Goal: Book appointment/travel/reservation

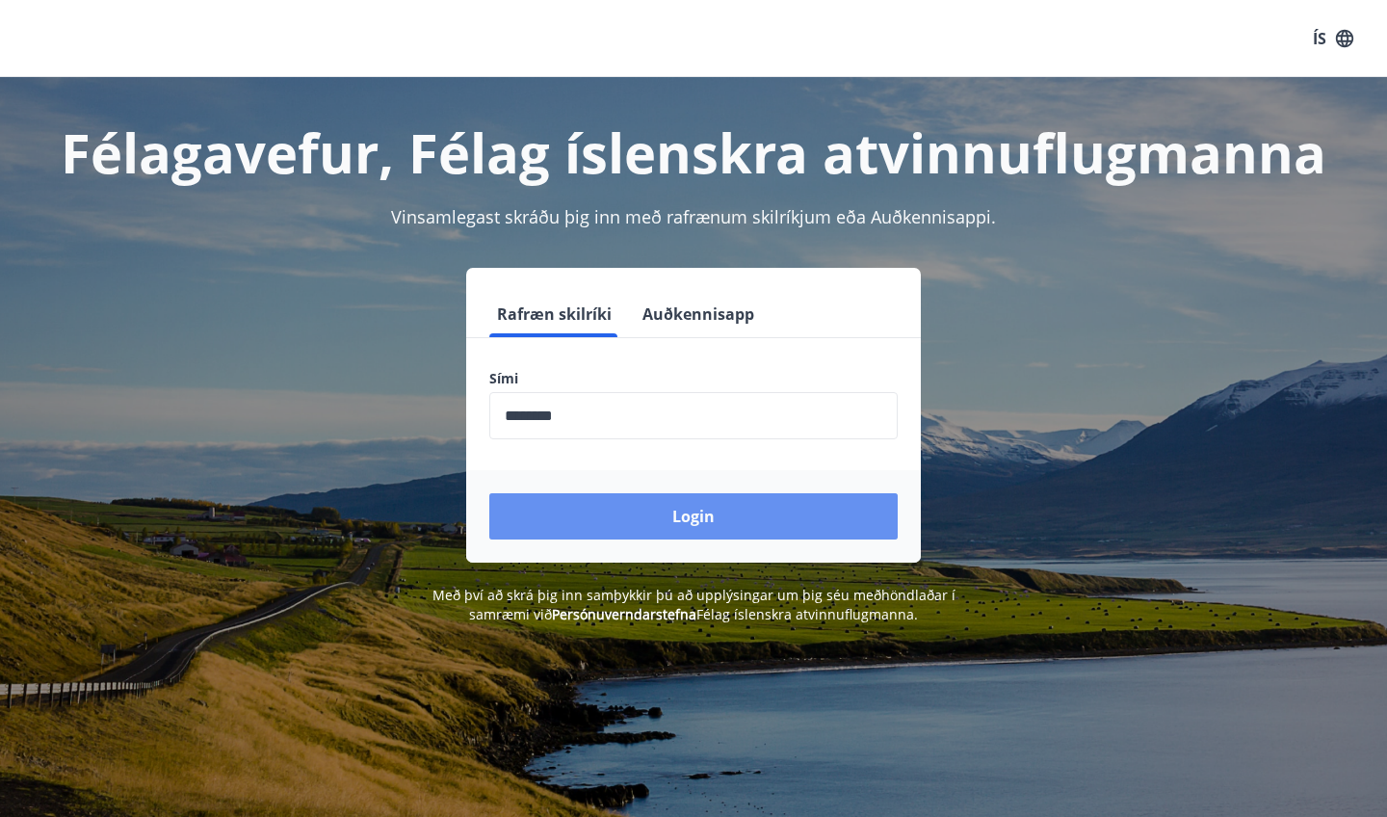
click at [622, 529] on button "Login" at bounding box center [693, 516] width 408 height 46
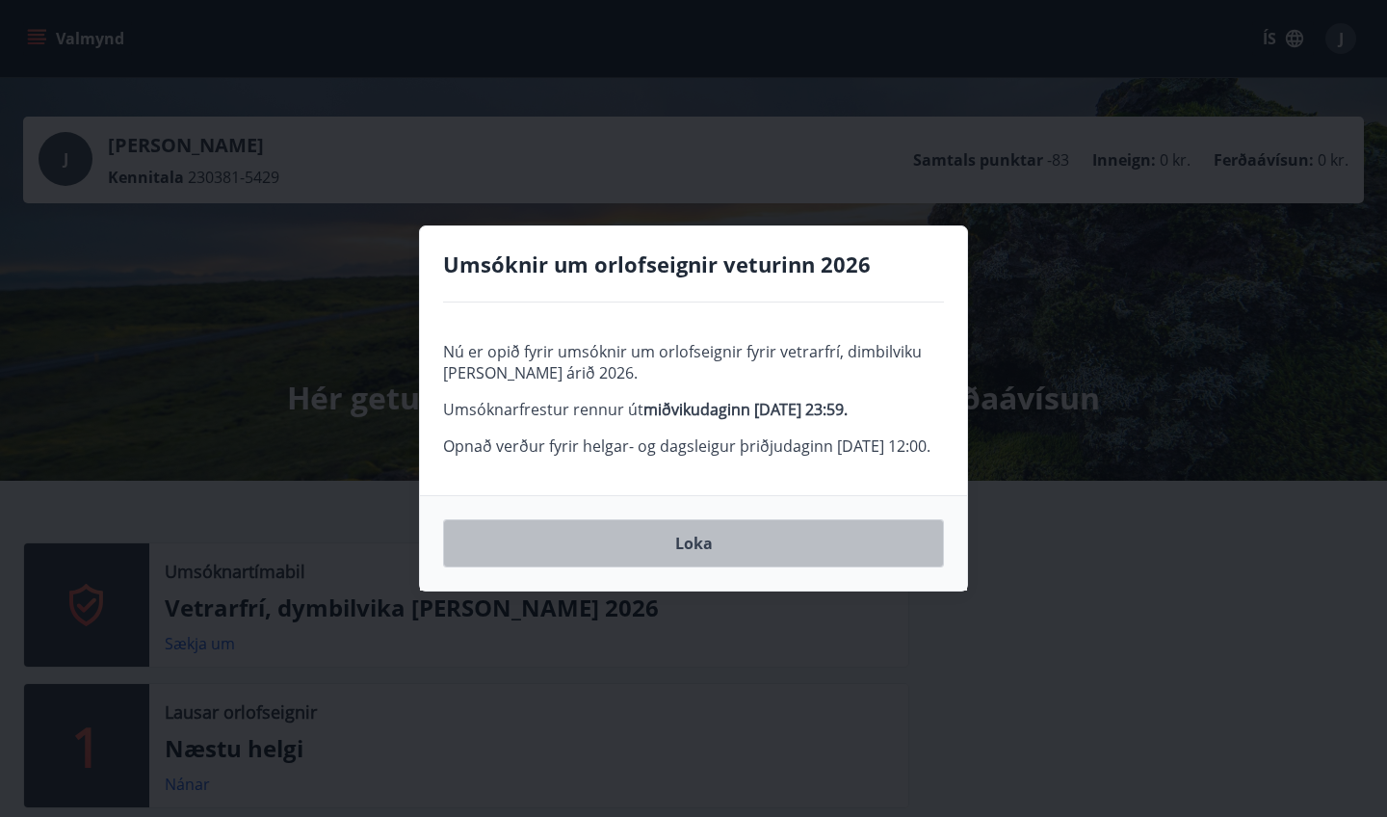
click at [641, 567] on button "Loka" at bounding box center [693, 543] width 501 height 48
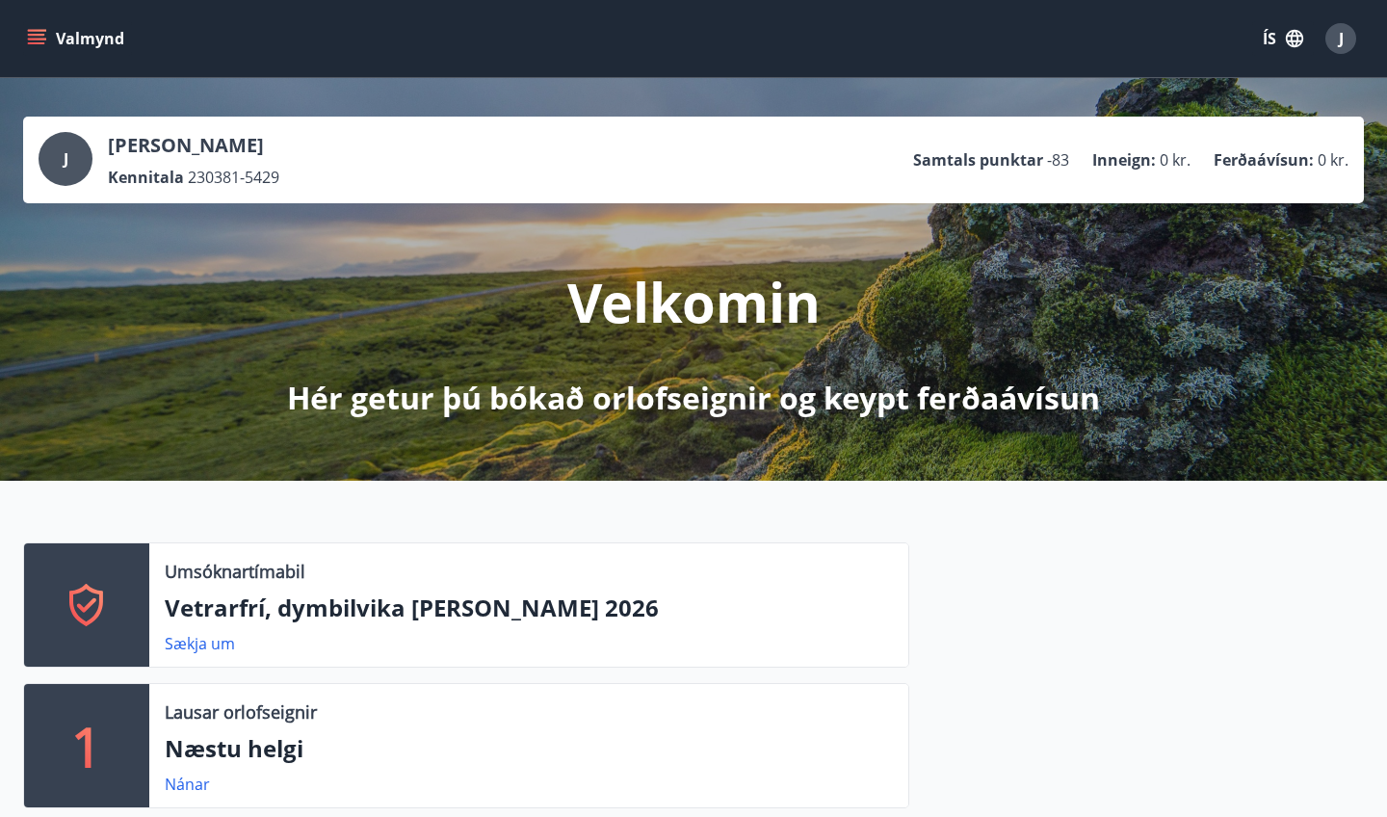
click at [61, 44] on button "Valmynd" at bounding box center [77, 38] width 109 height 35
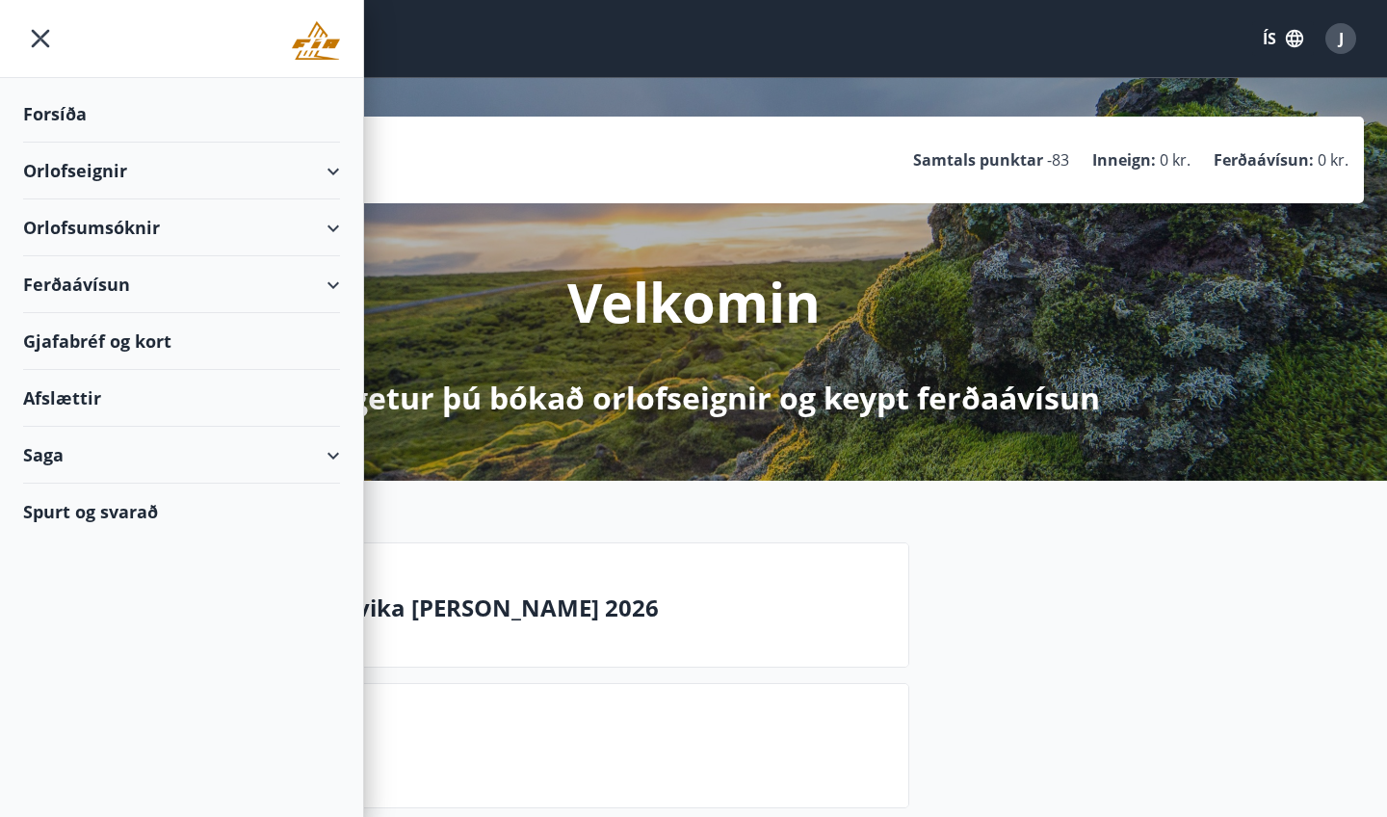
click at [200, 239] on div "Orlofsumsóknir" at bounding box center [181, 227] width 317 height 57
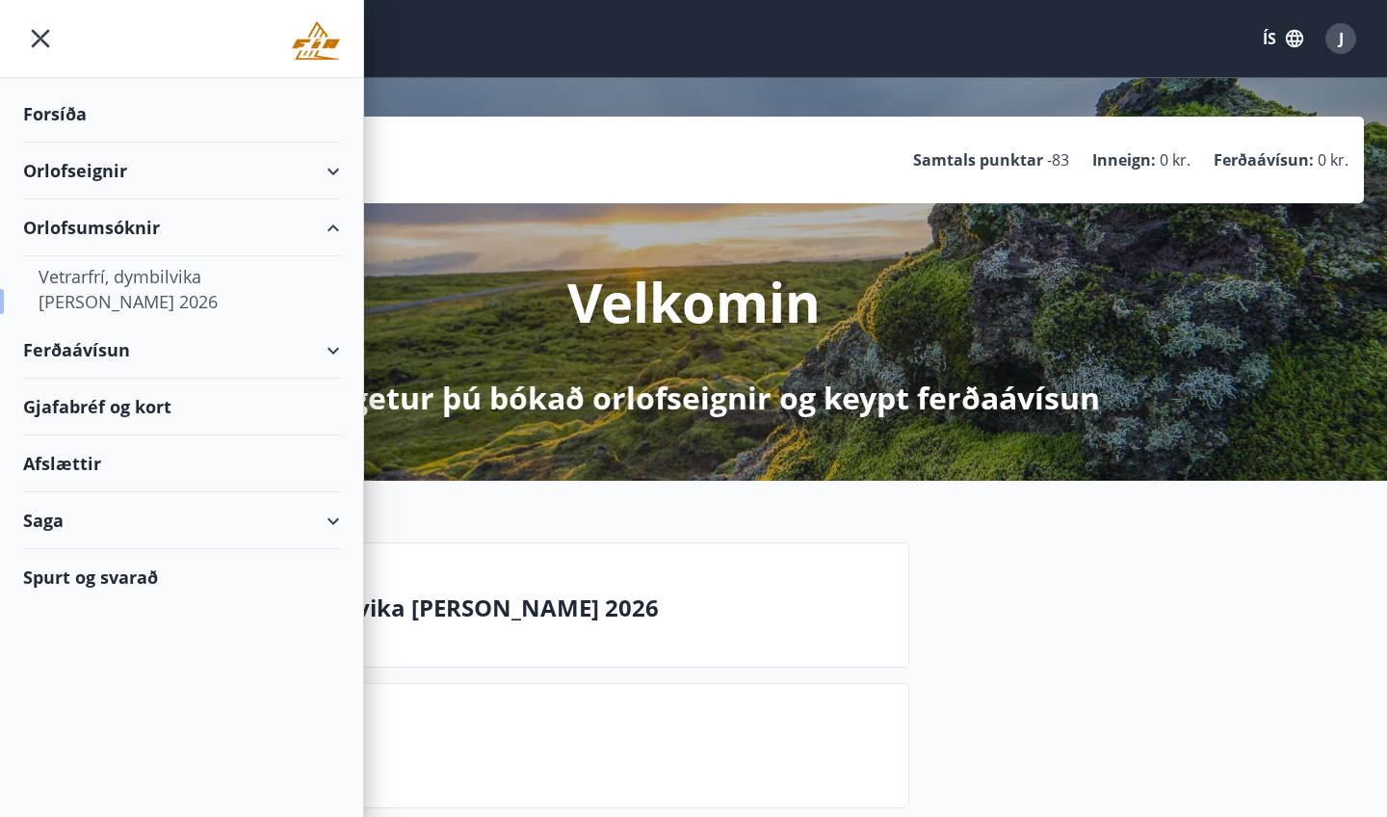
click at [209, 286] on div "Vetrarfrí, dymbilvika og páskar 2026" at bounding box center [182, 289] width 286 height 66
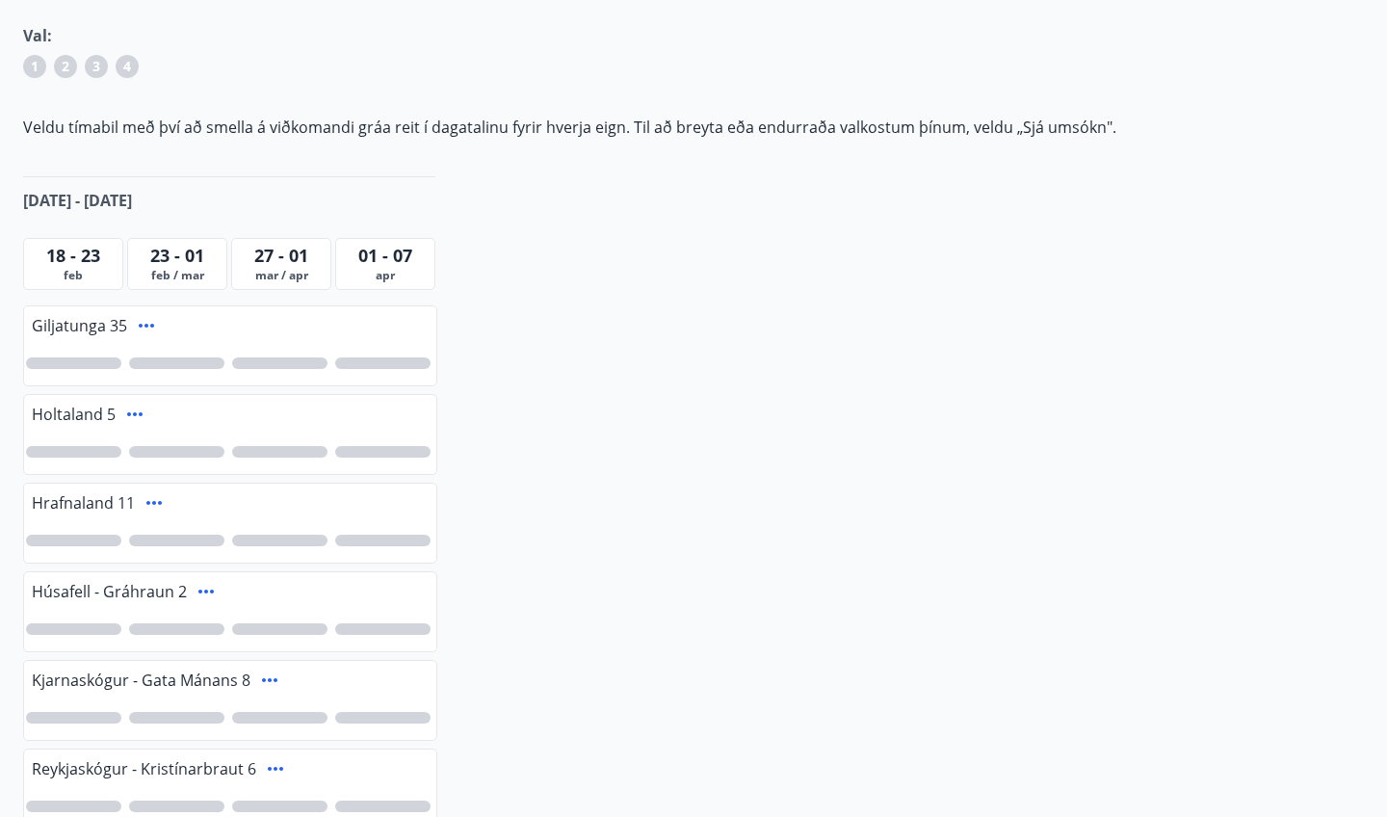
scroll to position [284, 0]
click at [82, 272] on span "feb" at bounding box center [73, 274] width 91 height 15
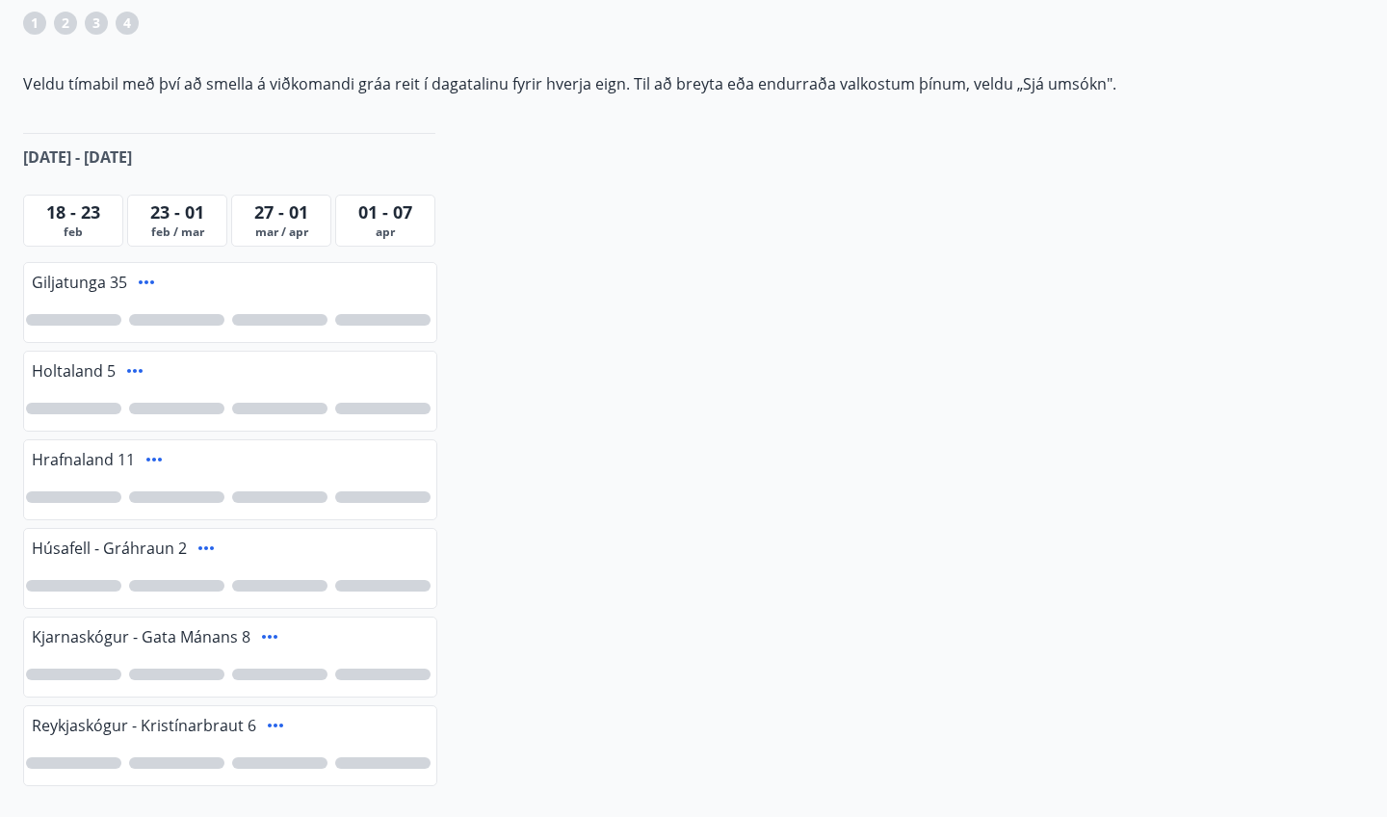
scroll to position [329, 0]
click at [75, 403] on div at bounding box center [73, 407] width 95 height 12
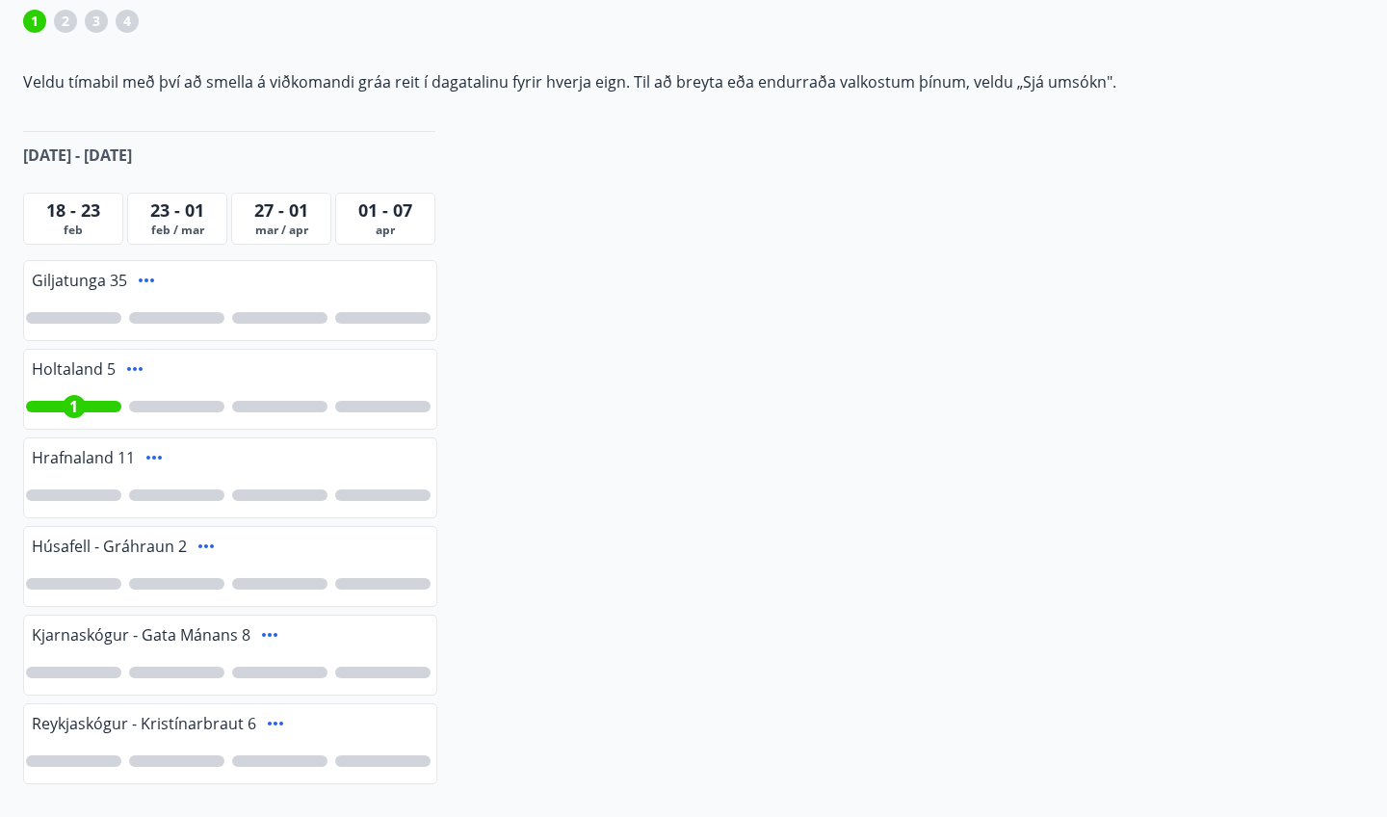
click at [69, 492] on div at bounding box center [73, 495] width 95 height 12
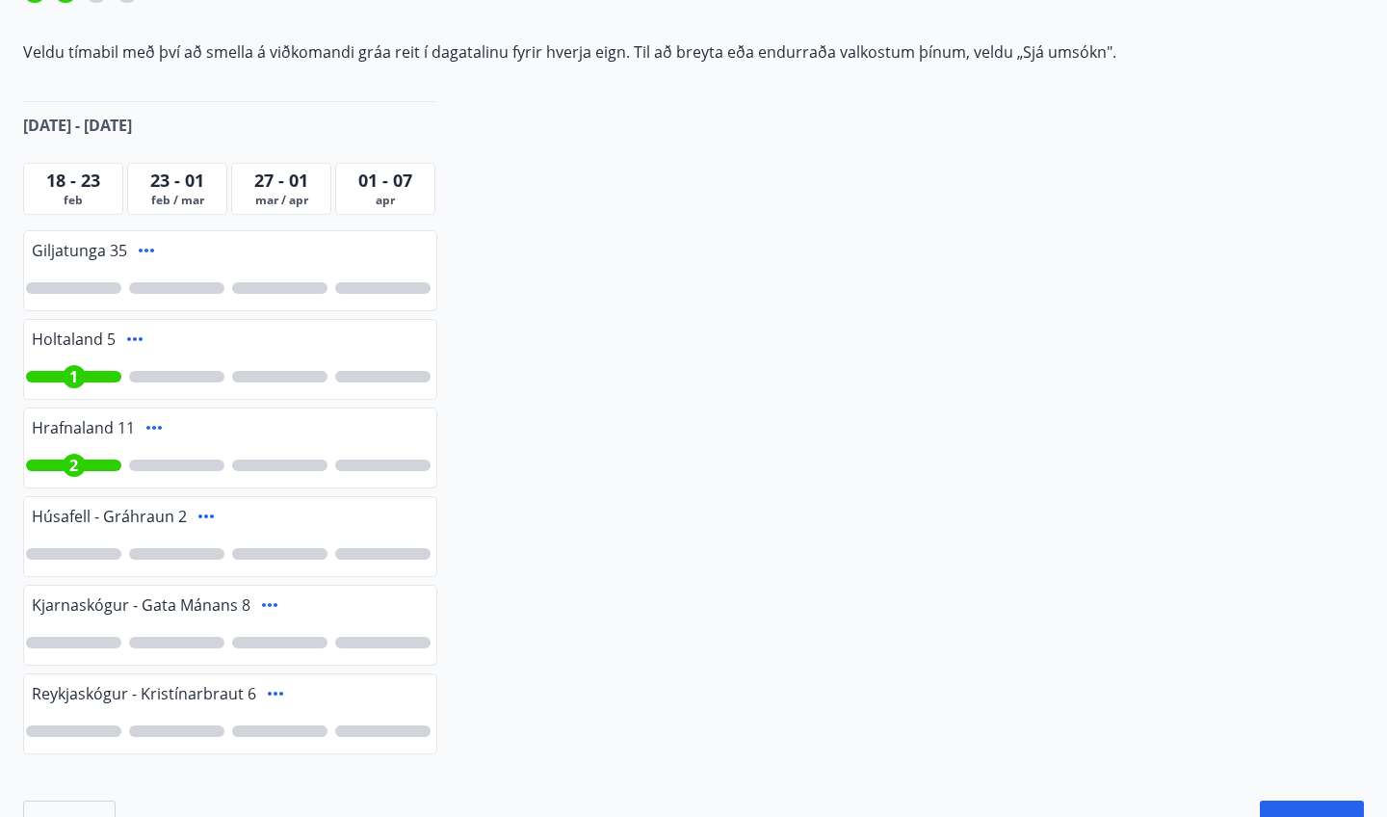
scroll to position [360, 0]
click at [72, 643] on div at bounding box center [73, 641] width 95 height 12
click at [283, 376] on div at bounding box center [279, 375] width 95 height 12
click at [276, 463] on div at bounding box center [279, 464] width 95 height 12
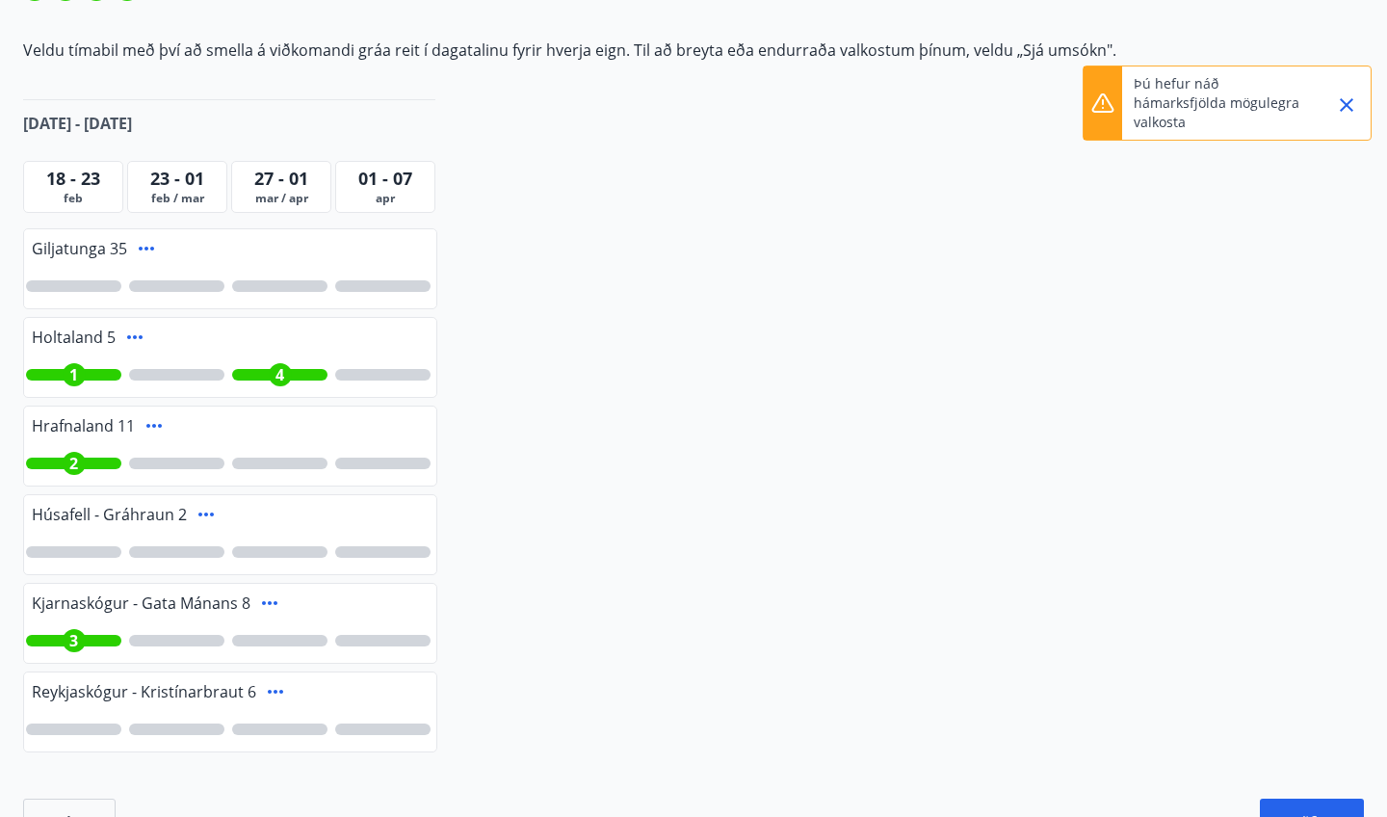
click at [276, 461] on div at bounding box center [279, 464] width 95 height 12
click at [282, 379] on span "4" at bounding box center [280, 374] width 9 height 21
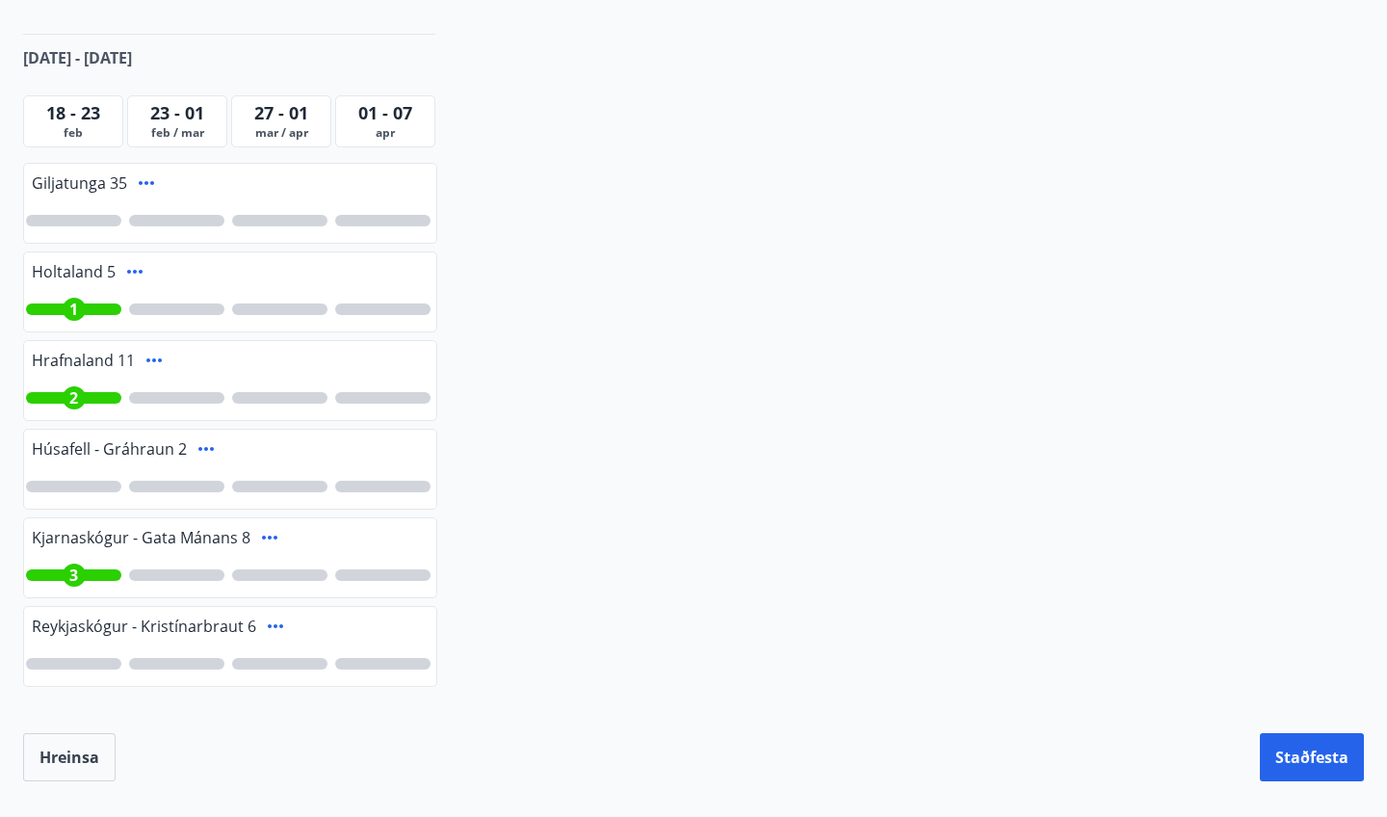
scroll to position [424, 0]
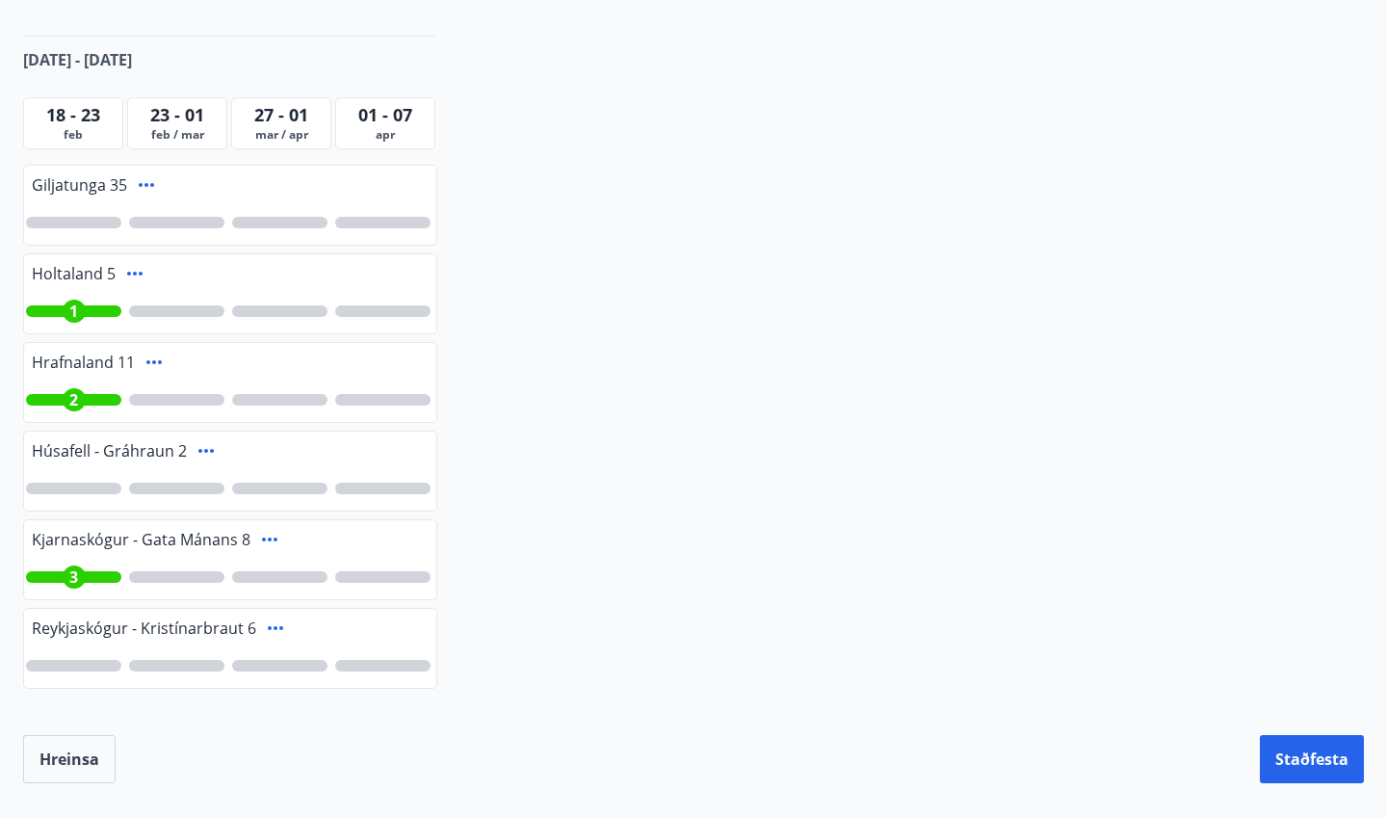
click at [368, 400] on div at bounding box center [382, 400] width 95 height 12
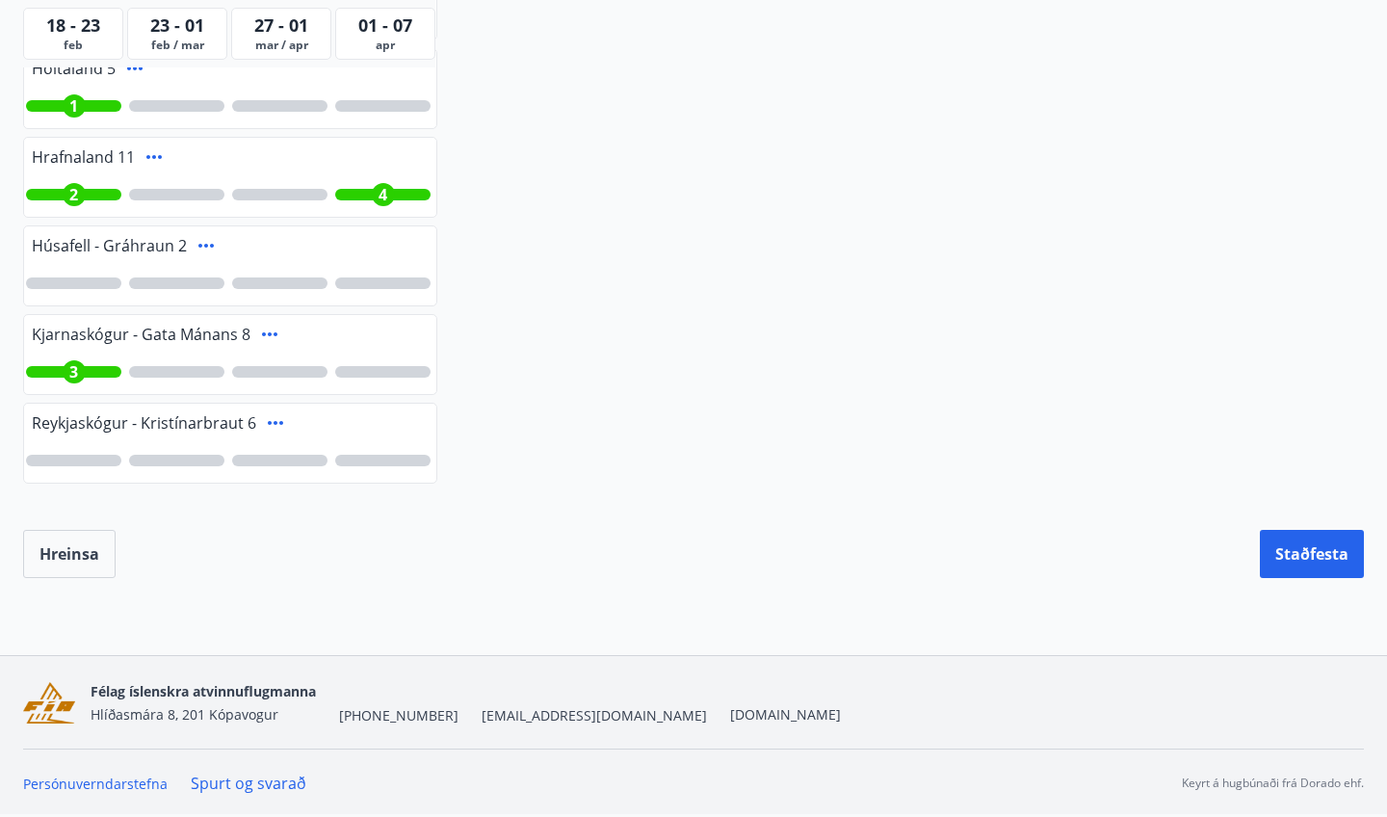
scroll to position [629, 0]
click at [1284, 566] on button "Staðfesta" at bounding box center [1312, 554] width 104 height 48
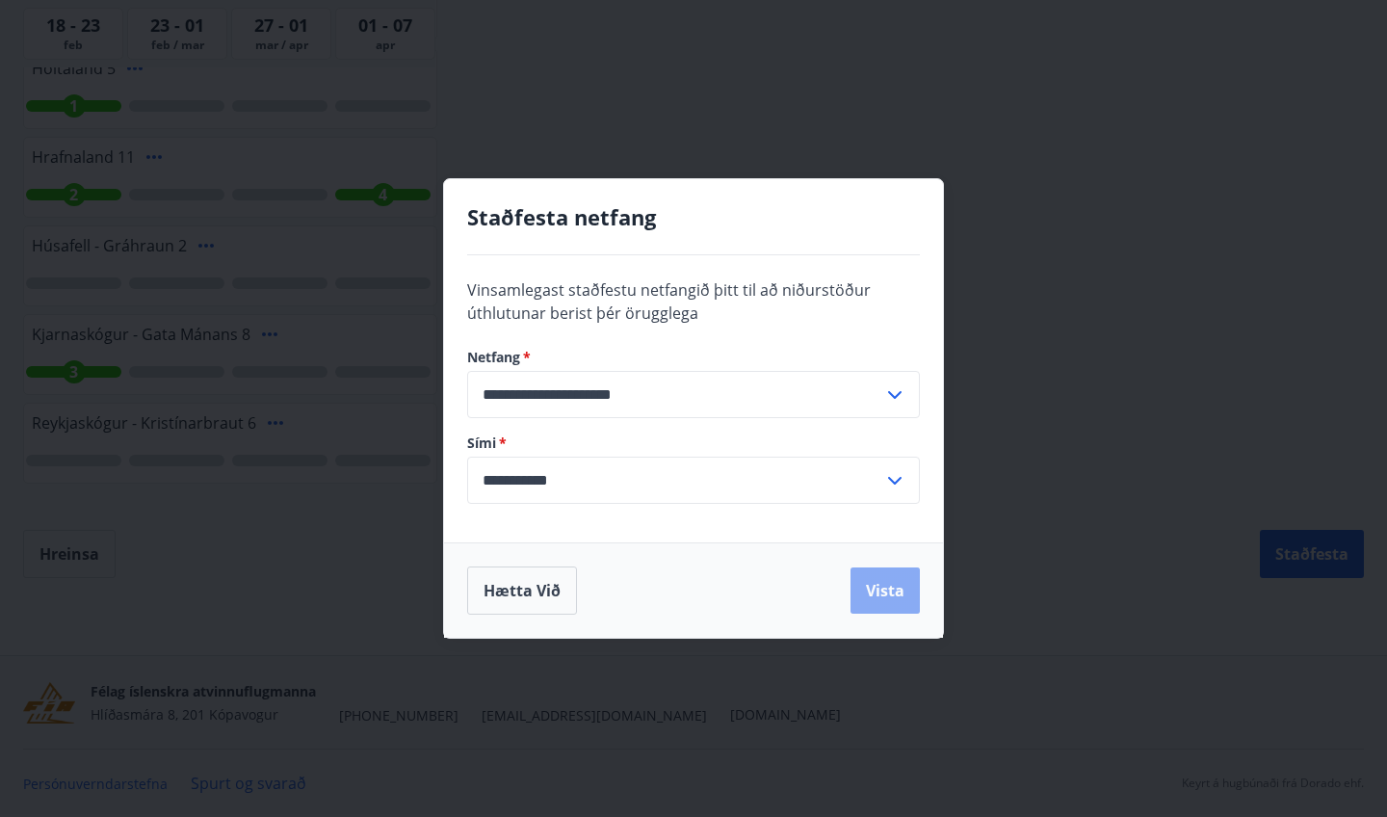
click at [906, 601] on button "Vista" at bounding box center [885, 590] width 69 height 46
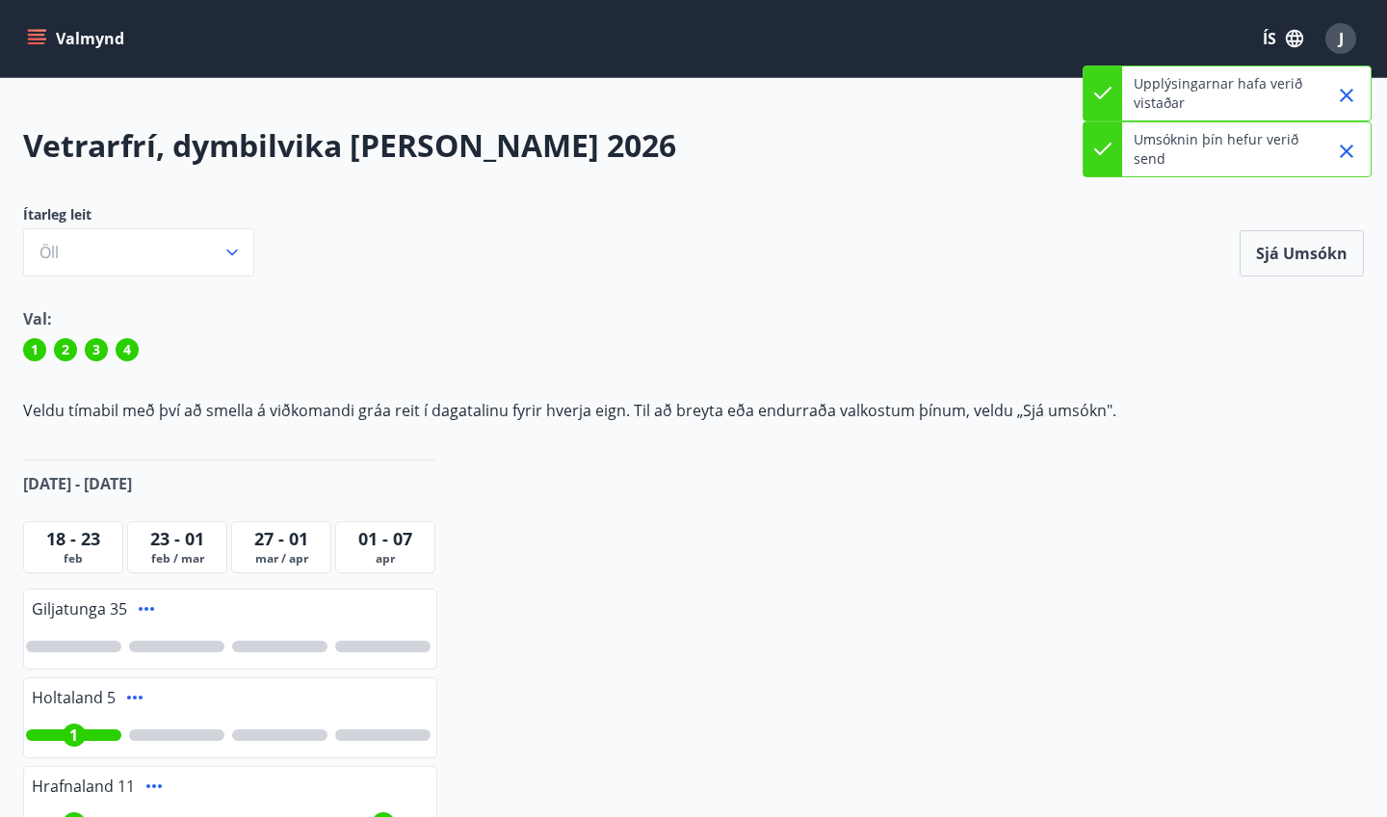
scroll to position [0, 0]
click at [101, 39] on button "Valmynd" at bounding box center [77, 38] width 109 height 35
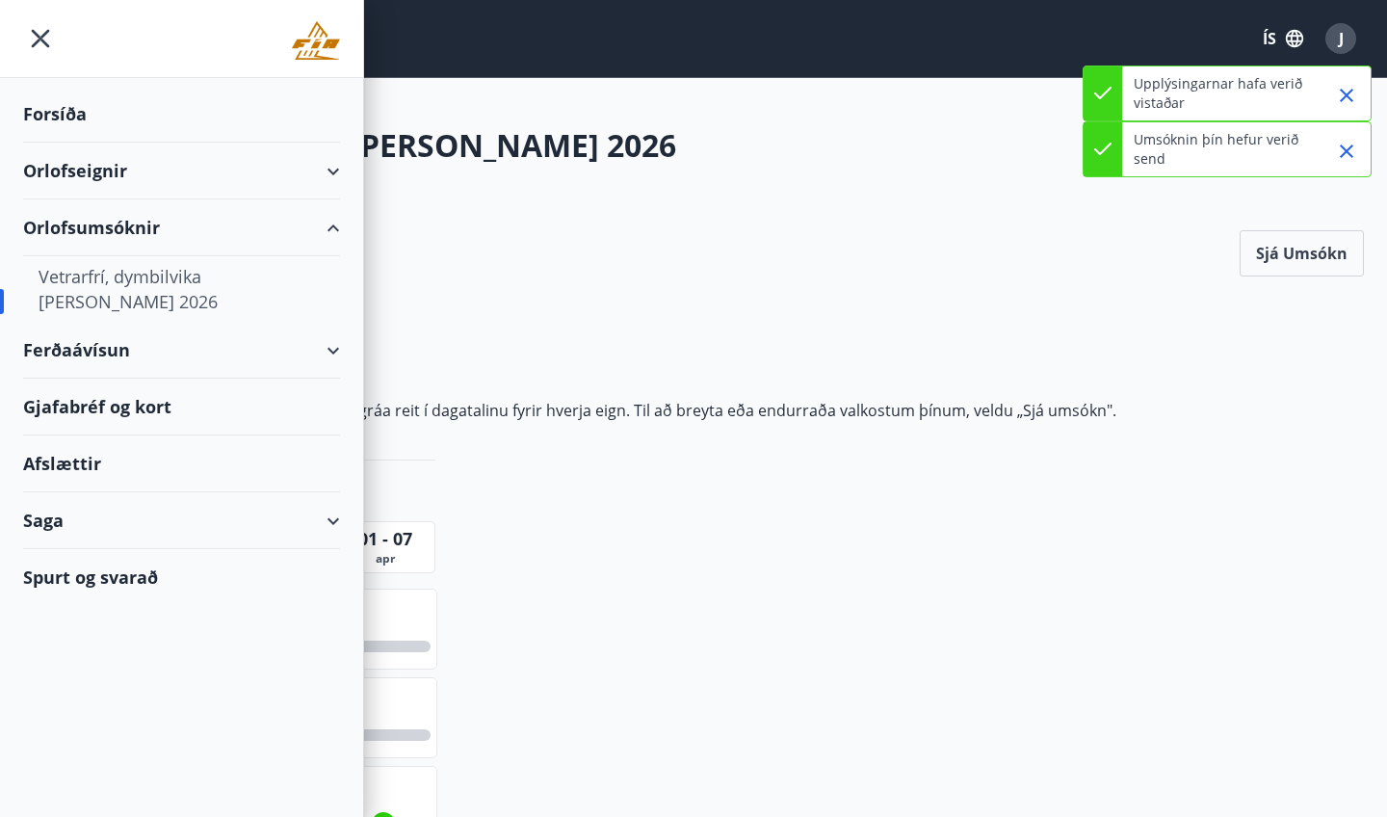
click at [119, 184] on div "Orlofseignir" at bounding box center [181, 171] width 317 height 57
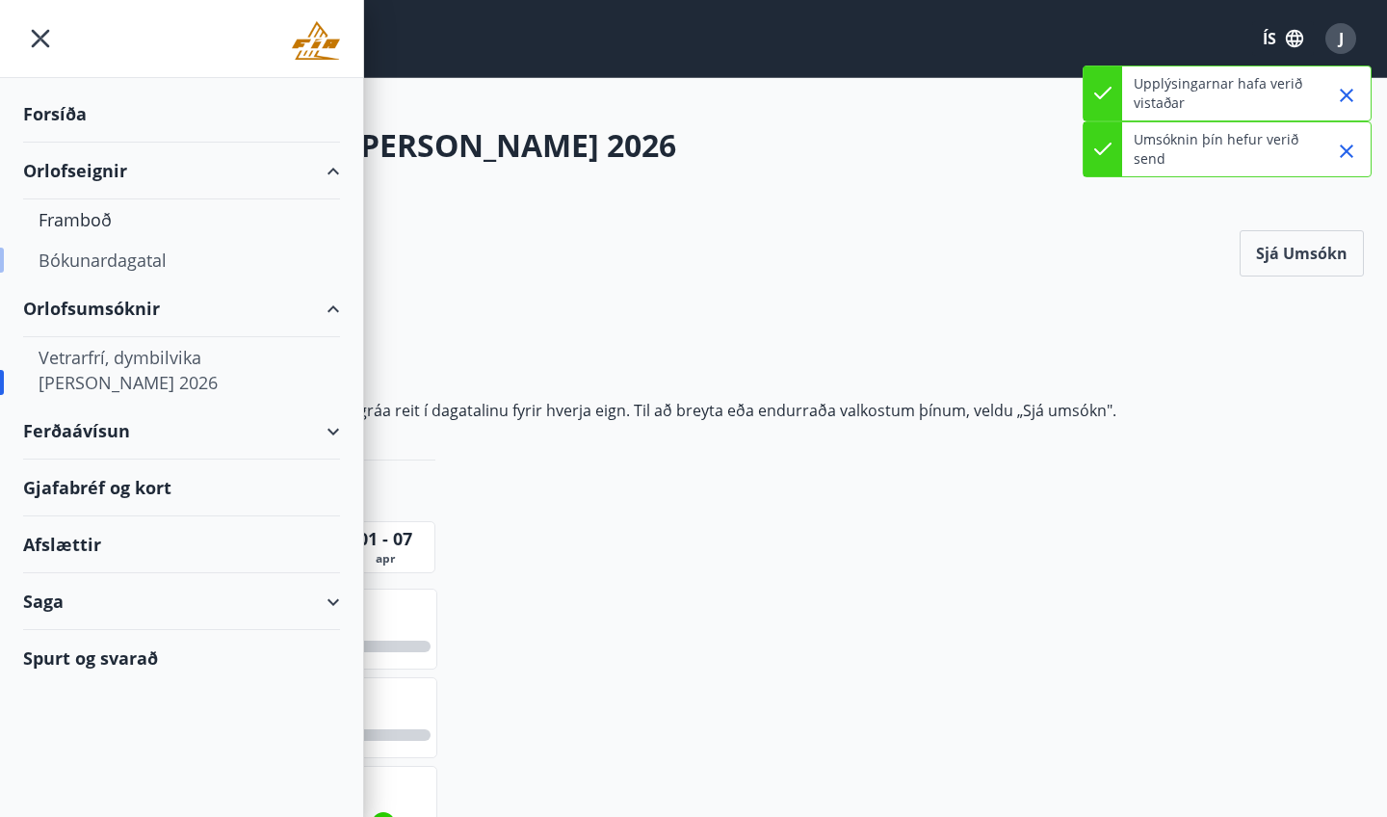
click at [117, 258] on div "Bókunardagatal" at bounding box center [182, 260] width 286 height 40
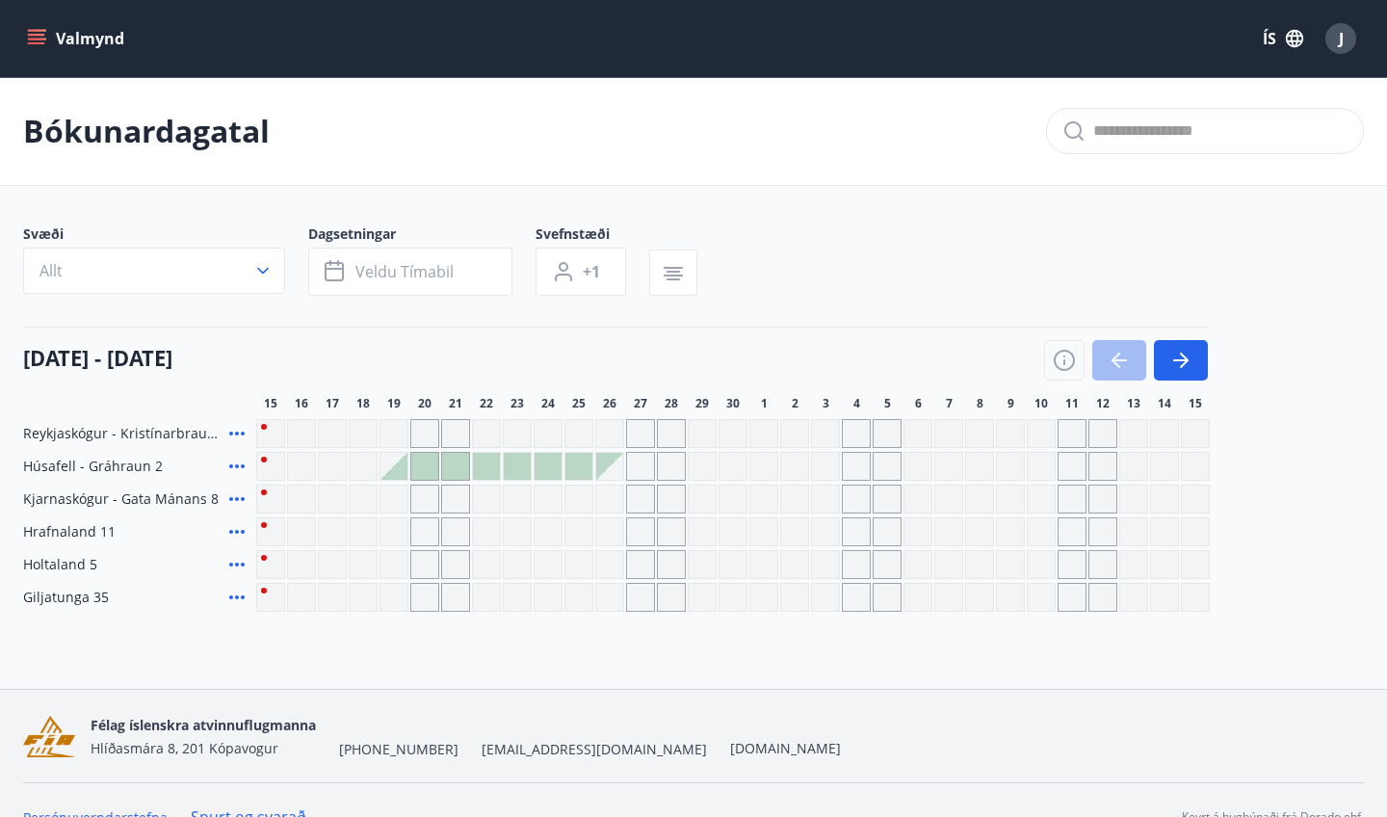
click at [859, 433] on div "Gráir dagar eru ekki bókanlegir" at bounding box center [856, 433] width 29 height 29
click at [152, 274] on button "Allt" at bounding box center [154, 271] width 262 height 46
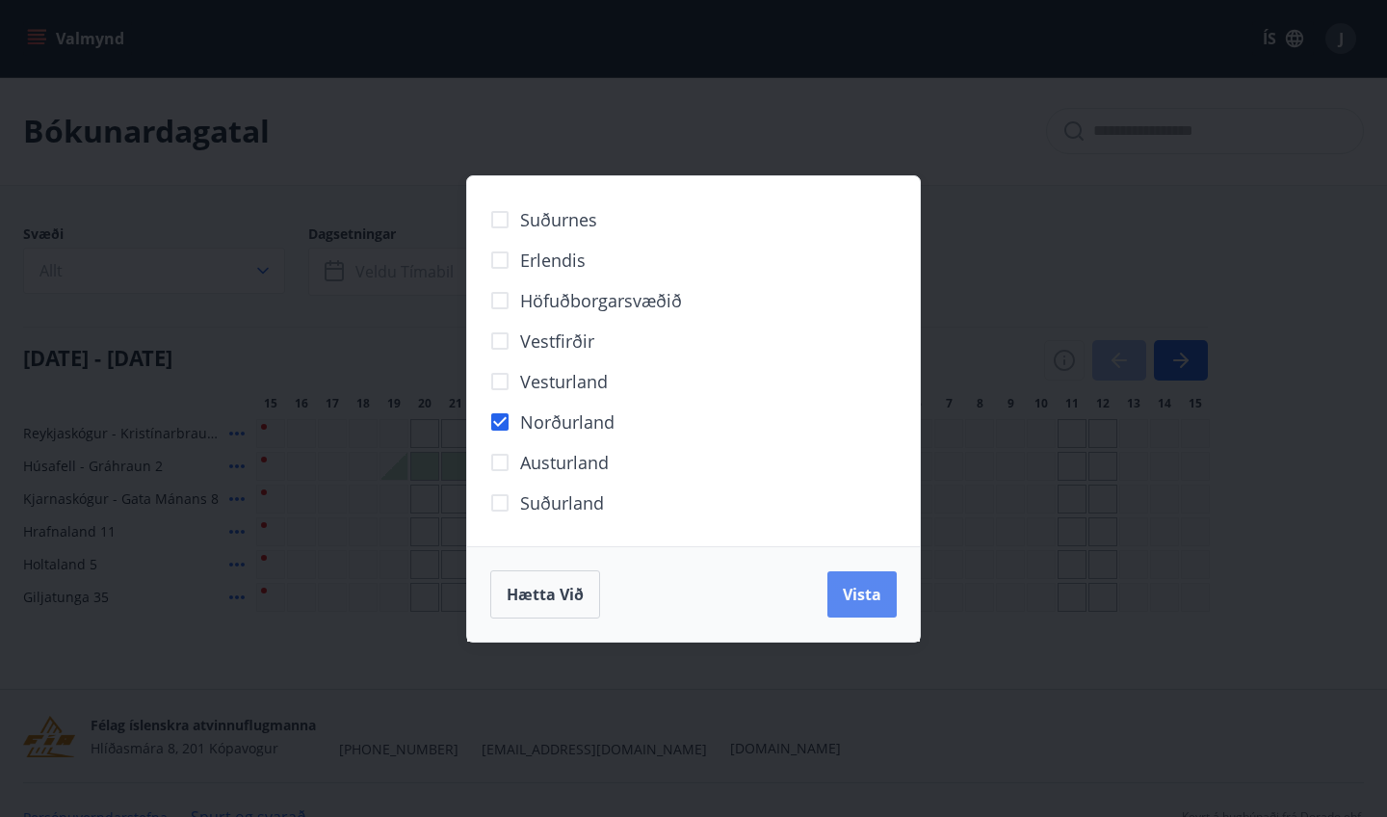
click at [828, 592] on button "Vista" at bounding box center [862, 594] width 69 height 46
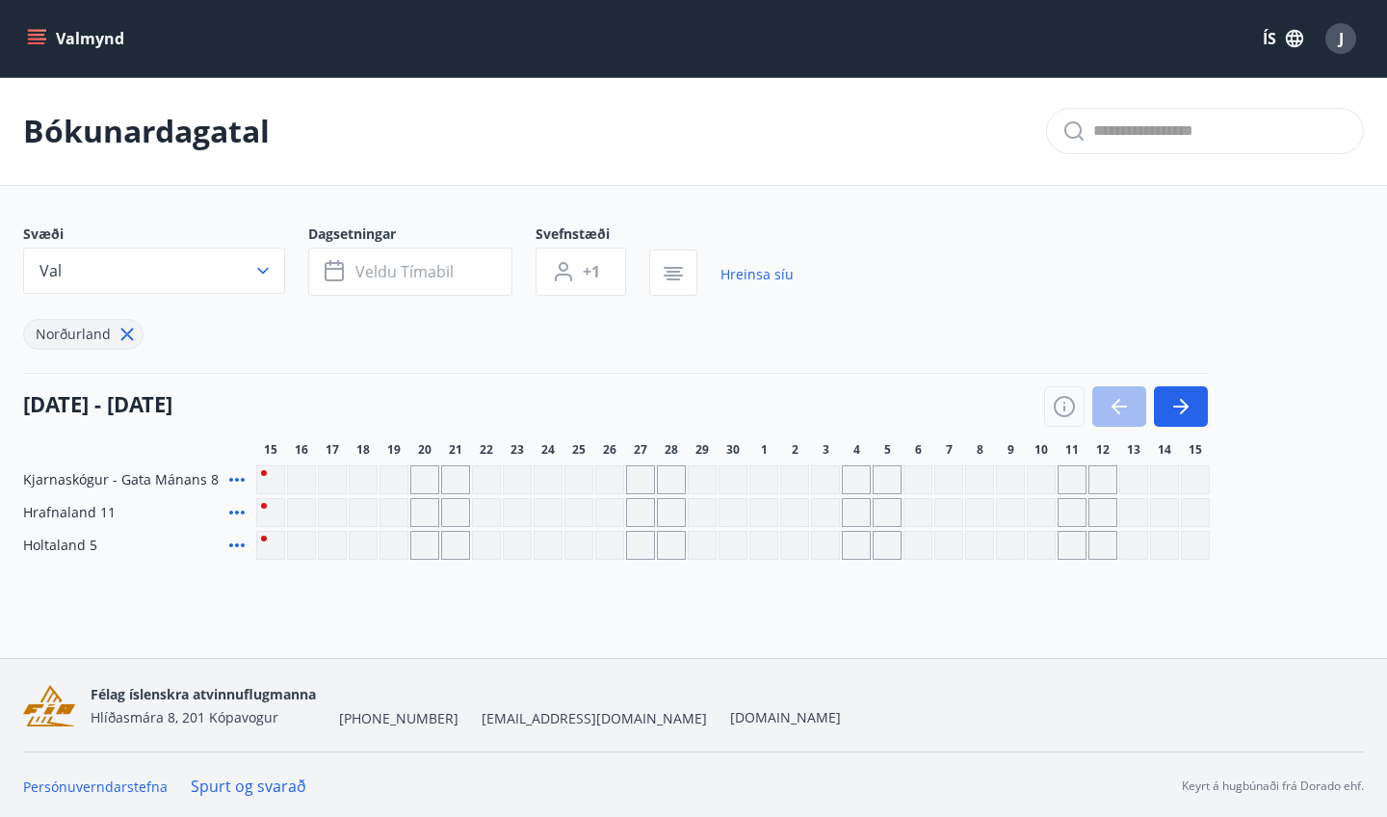
click at [884, 479] on div "Gráir dagar eru ekki bókanlegir" at bounding box center [887, 479] width 29 height 29
click at [819, 476] on div "Gráir dagar eru ekki bókanlegir" at bounding box center [825, 479] width 29 height 29
click at [858, 484] on div "Gráir dagar eru ekki bókanlegir" at bounding box center [856, 479] width 29 height 29
click at [896, 489] on div "Gráir dagar eru ekki bókanlegir" at bounding box center [887, 479] width 29 height 29
click at [840, 652] on div "Valmynd ÍS J Bókunardagatal Svæði Val Dagsetningar Veldu tímabil Svefnstæði +1 …" at bounding box center [693, 329] width 1387 height 658
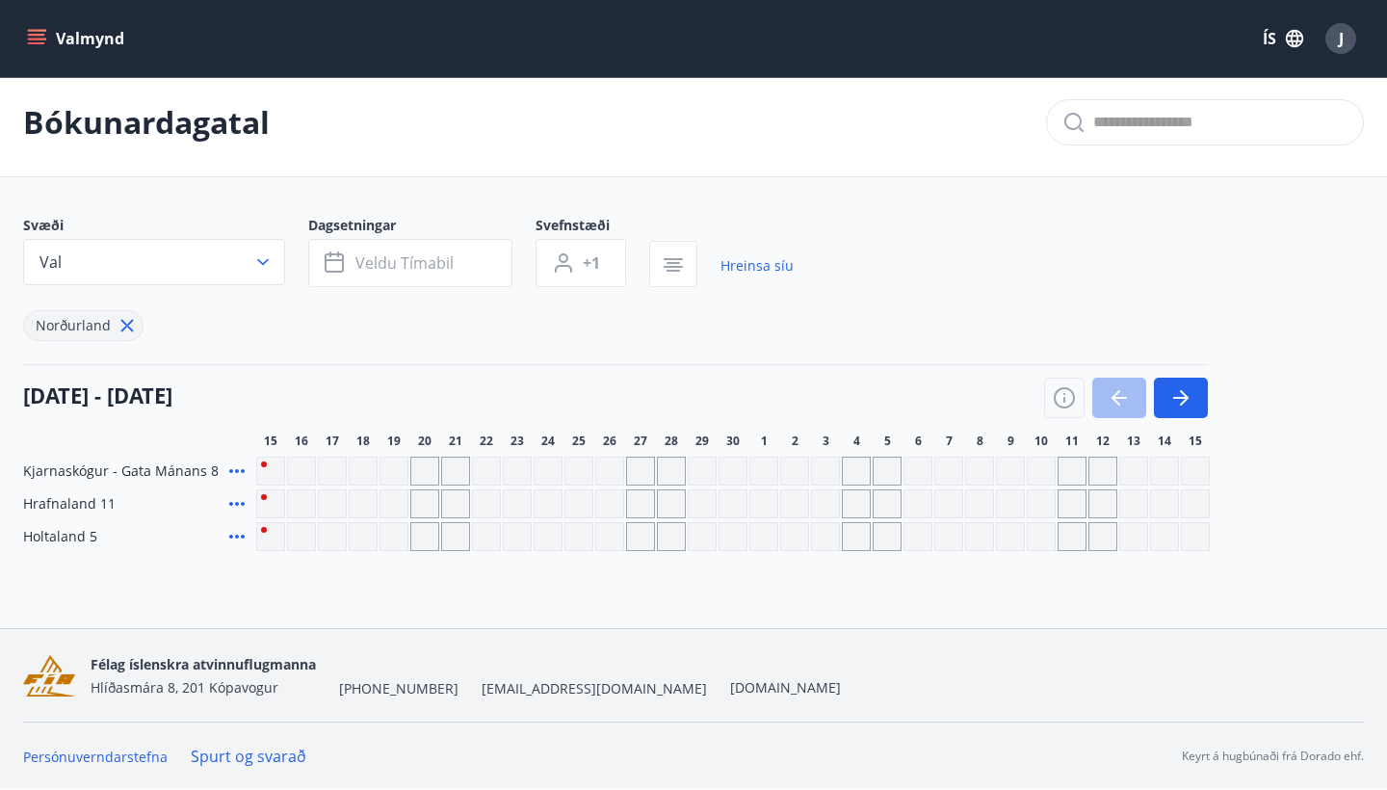
scroll to position [9, 0]
